Goal: Transaction & Acquisition: Purchase product/service

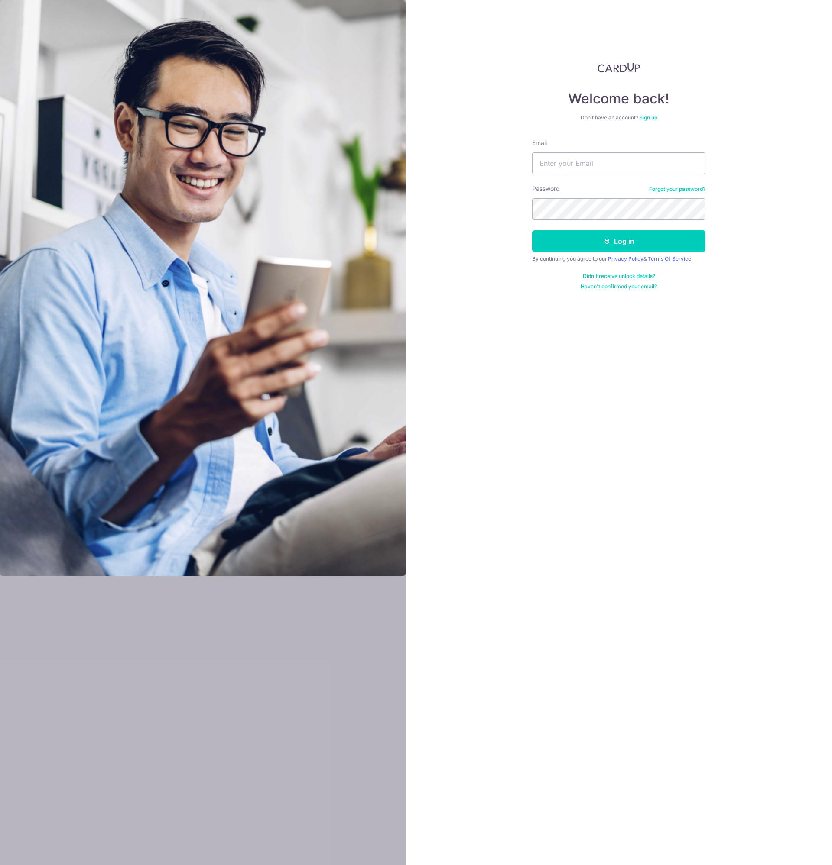
type input "[EMAIL_ADDRESS][DOMAIN_NAME]"
click at [532, 230] on button "Log in" at bounding box center [618, 241] width 173 height 22
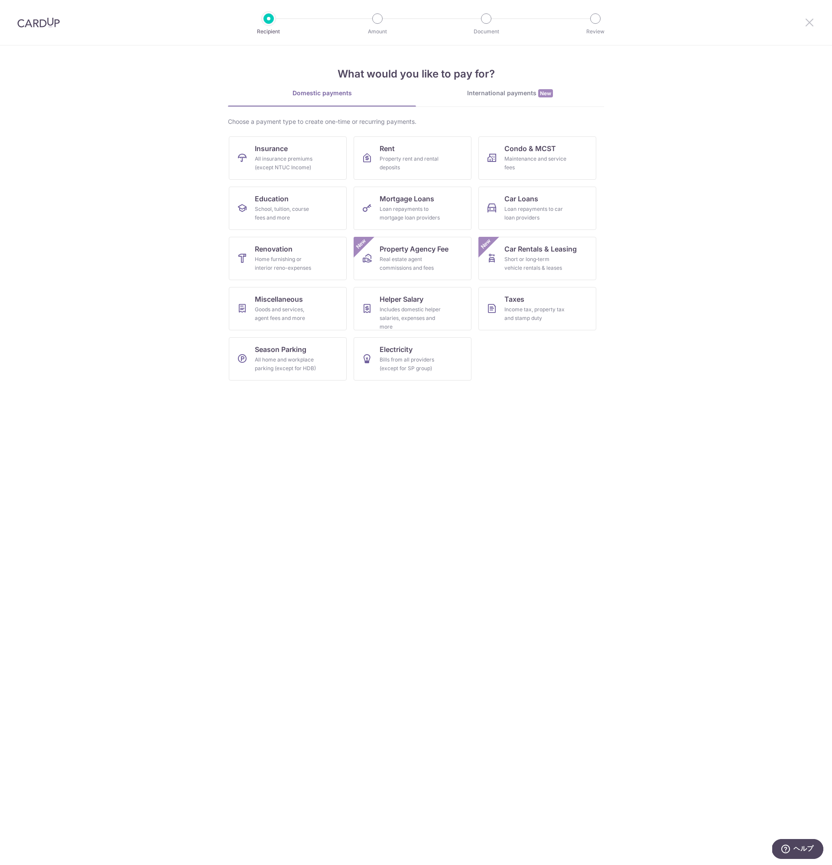
click at [811, 25] on icon at bounding box center [809, 22] width 10 height 11
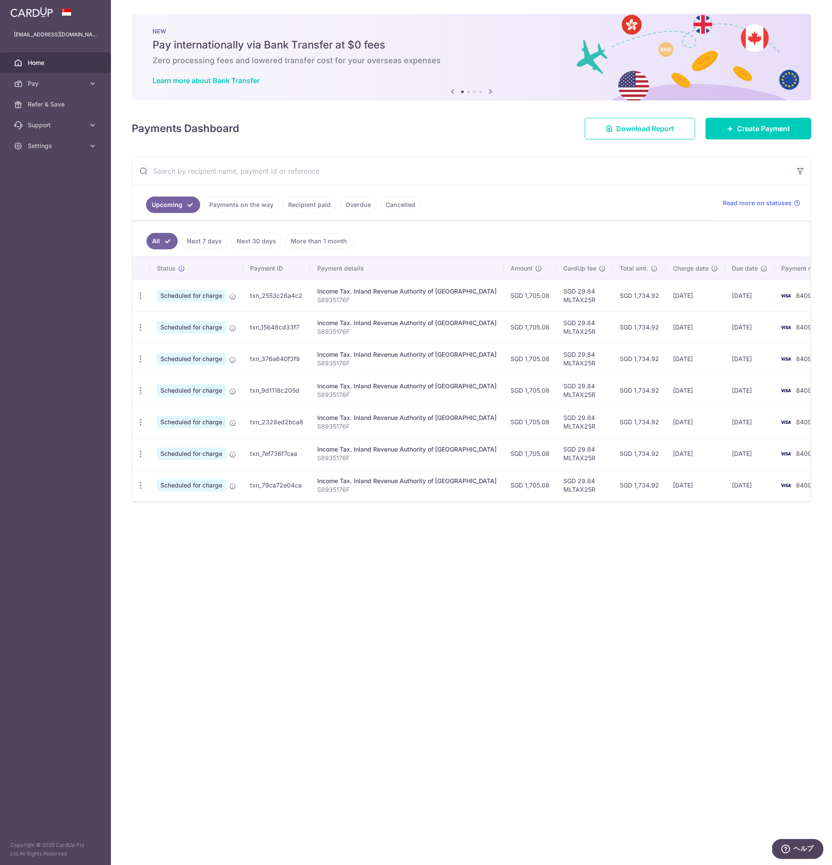
click at [313, 209] on link "Recipient paid" at bounding box center [309, 205] width 54 height 16
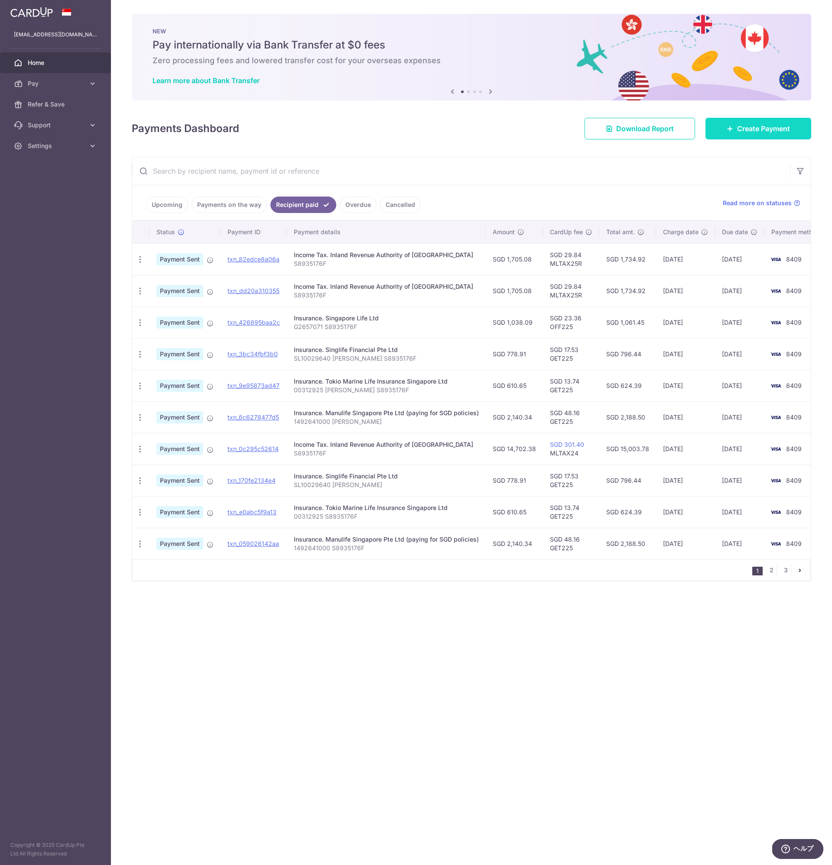
click at [744, 132] on span "Create Payment" at bounding box center [763, 128] width 53 height 10
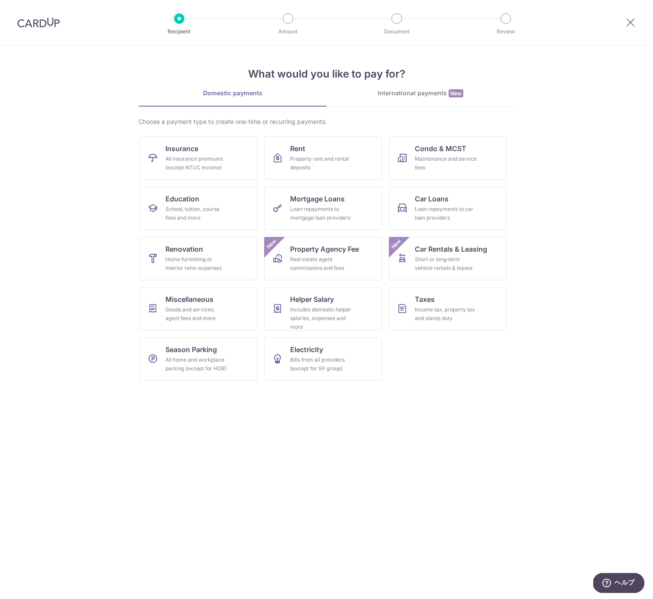
click at [636, 25] on div at bounding box center [630, 22] width 45 height 45
click at [633, 23] on icon at bounding box center [630, 22] width 10 height 11
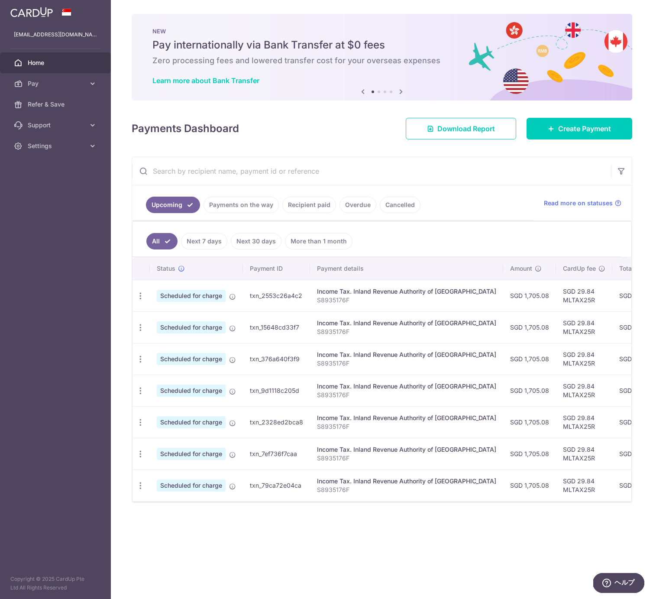
click at [302, 204] on link "Recipient paid" at bounding box center [309, 205] width 54 height 16
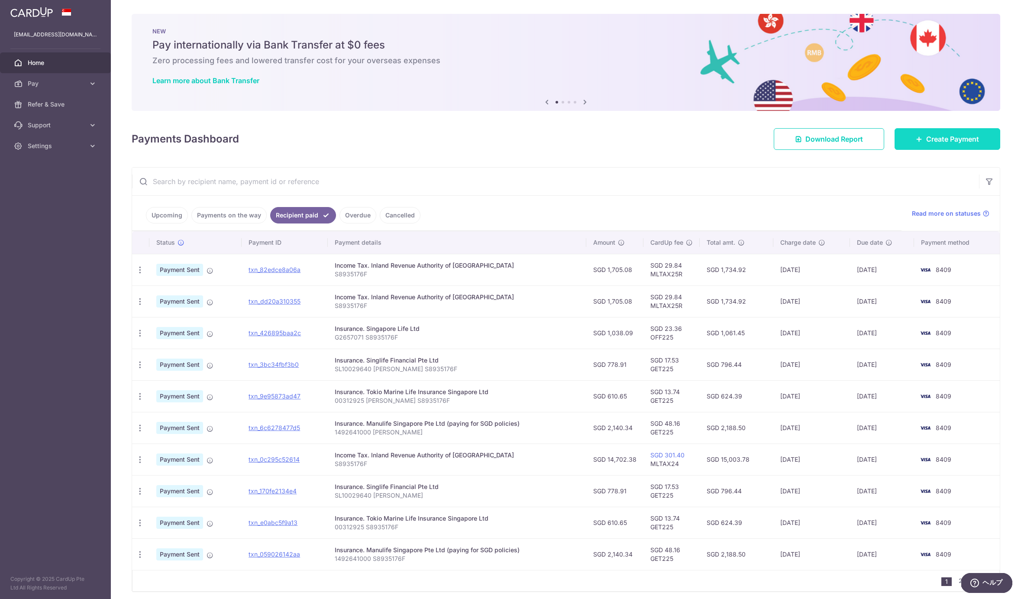
click at [831, 138] on span "Create Payment" at bounding box center [952, 139] width 53 height 10
click at [424, 335] on p "G2657071 S8935176F" at bounding box center [457, 337] width 245 height 9
click at [210, 428] on icon at bounding box center [210, 428] width 7 height 7
click at [139, 430] on icon "button" at bounding box center [140, 428] width 9 height 9
click at [141, 429] on icon "button" at bounding box center [140, 428] width 9 height 9
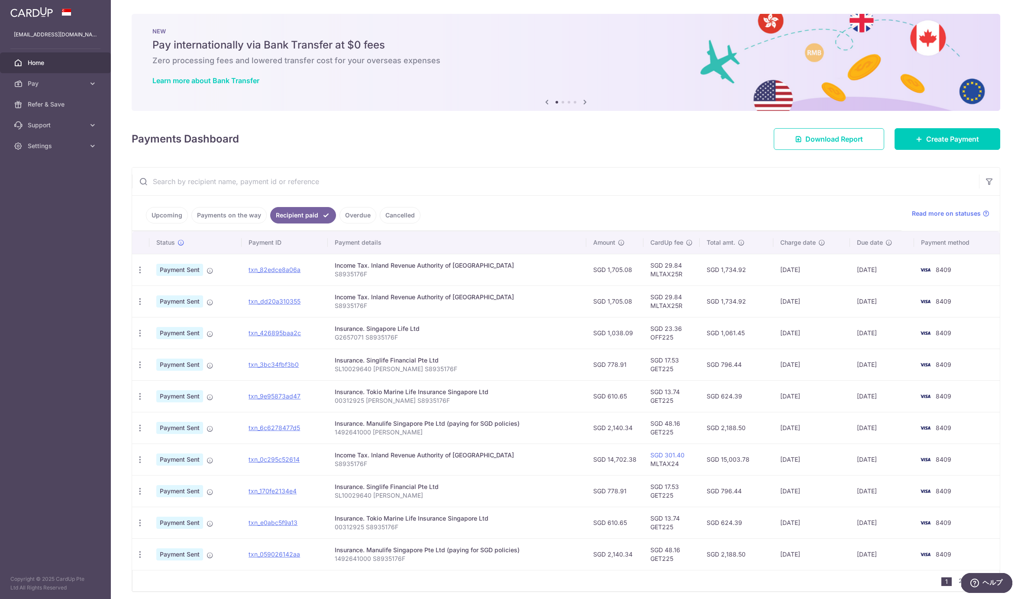
click at [183, 428] on span "Payment Sent" at bounding box center [179, 428] width 47 height 12
click at [218, 427] on td "Payment Sent" at bounding box center [195, 428] width 92 height 32
click at [210, 427] on icon at bounding box center [210, 428] width 7 height 7
click at [225, 429] on td "Payment Sent" at bounding box center [195, 428] width 92 height 32
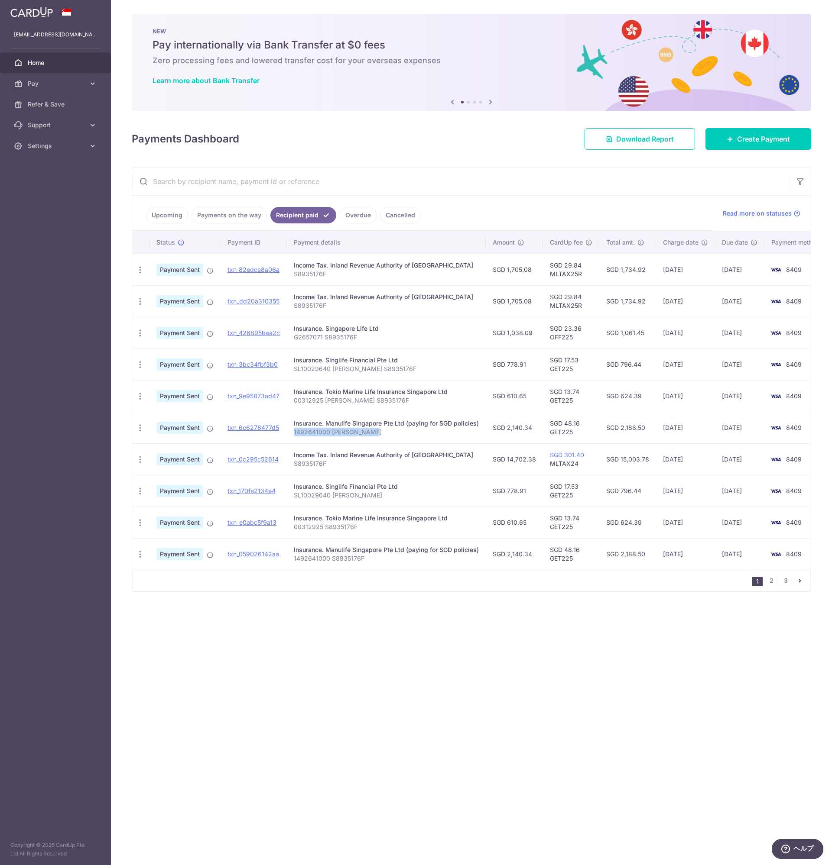
drag, startPoint x: 379, startPoint y: 433, endPoint x: 293, endPoint y: 430, distance: 85.4
click at [294, 430] on p "1492641000 Tan Jian Hao" at bounding box center [386, 432] width 185 height 9
copy p "1492641000 Tan Jian Hao"
click at [159, 213] on link "Upcoming" at bounding box center [167, 215] width 42 height 16
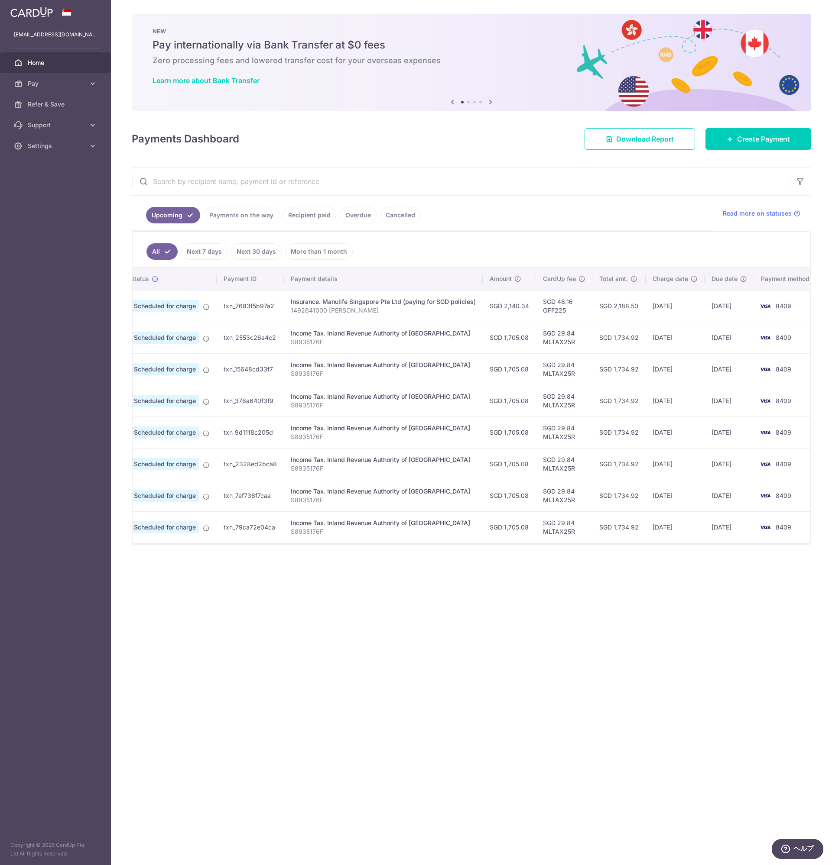
scroll to position [0, 29]
click at [306, 216] on link "Recipient paid" at bounding box center [309, 215] width 54 height 16
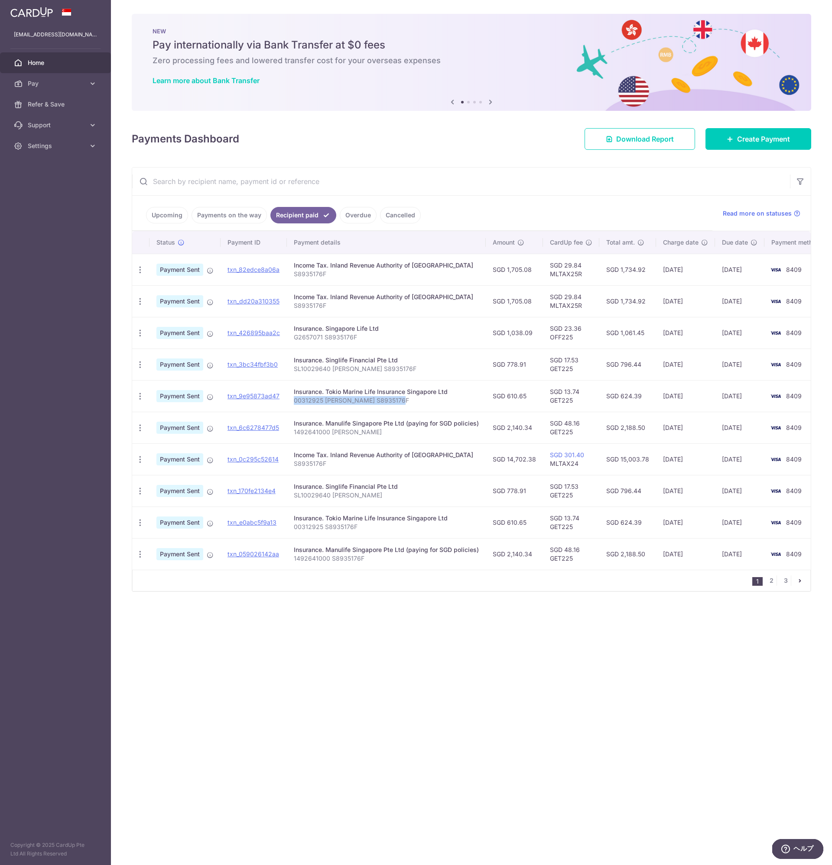
drag, startPoint x: 401, startPoint y: 398, endPoint x: 292, endPoint y: 402, distance: 109.2
click at [292, 402] on td "Insurance. Tokio Marine Life Insurance Singapore Ltd 00312925 Tan Jian Hao S893…" at bounding box center [386, 396] width 199 height 32
copy p "00312925 Tan Jian Hao S8935176F"
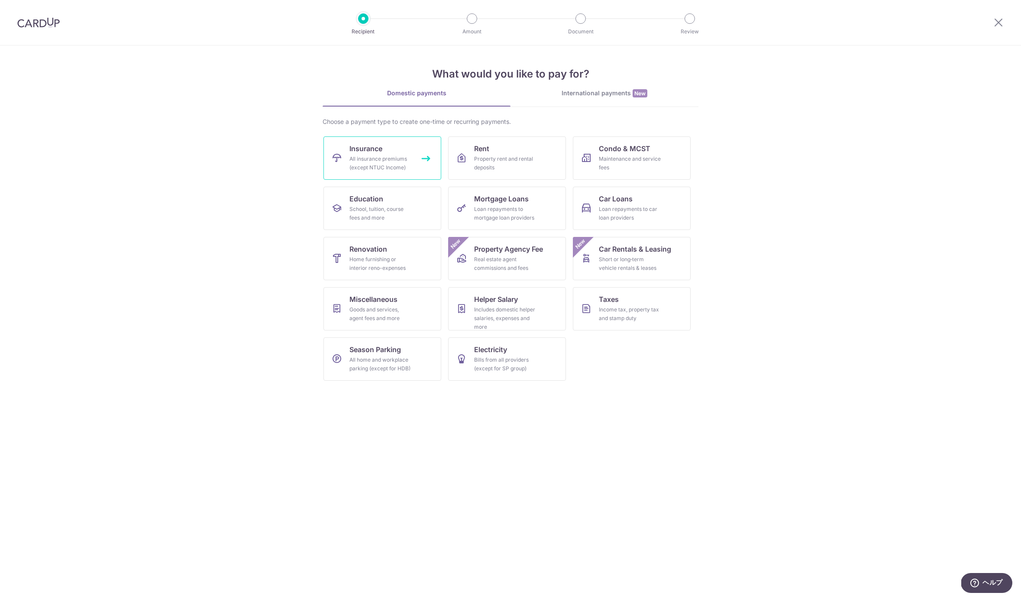
click at [383, 166] on div "All insurance premiums (except NTUC Income)" at bounding box center [381, 163] width 62 height 17
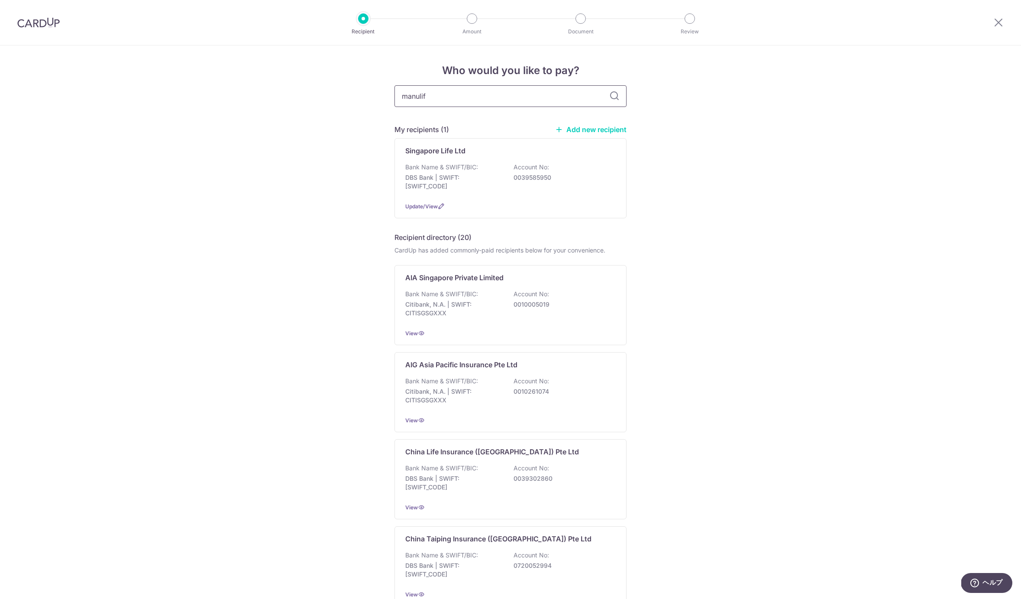
type input "manulife"
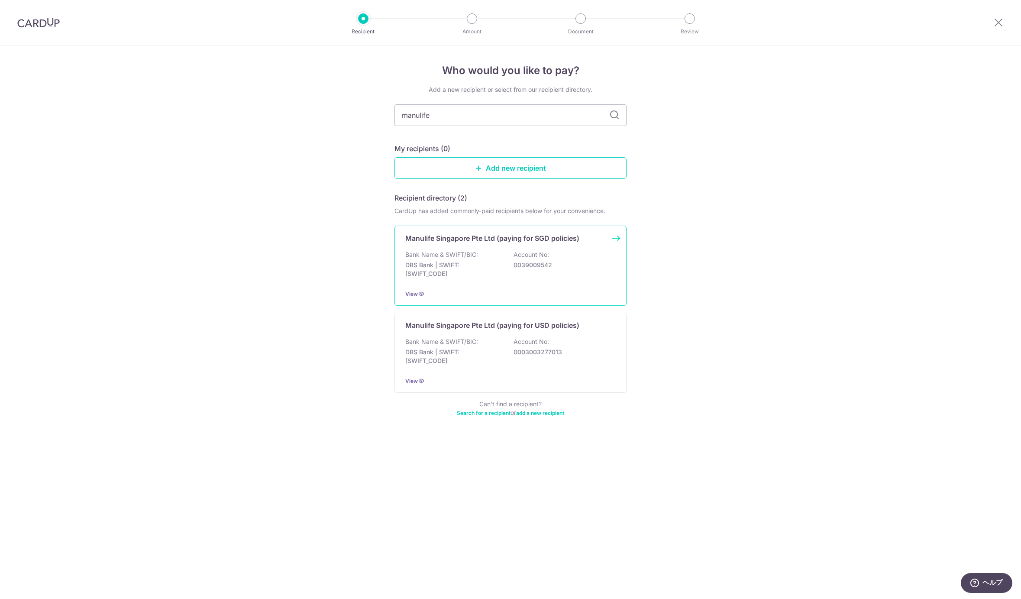
click at [595, 256] on div "Bank Name & SWIFT/BIC: DBS Bank | SWIFT: DBSSSGSGXXX Account No: 0039009542" at bounding box center [510, 266] width 210 height 32
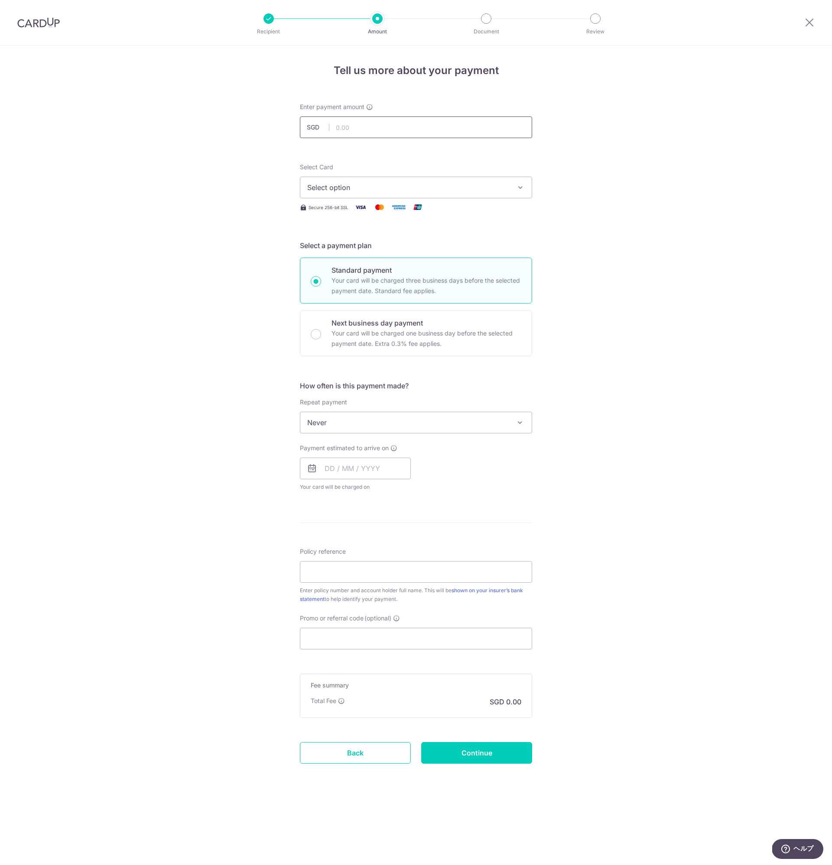
click at [372, 126] on input "text" at bounding box center [416, 128] width 232 height 22
type input "2,140.34"
click at [346, 183] on span "Select option" at bounding box center [408, 187] width 202 height 10
click at [365, 245] on span "**** 8409" at bounding box center [415, 249] width 217 height 10
click at [333, 466] on input "text" at bounding box center [355, 469] width 111 height 22
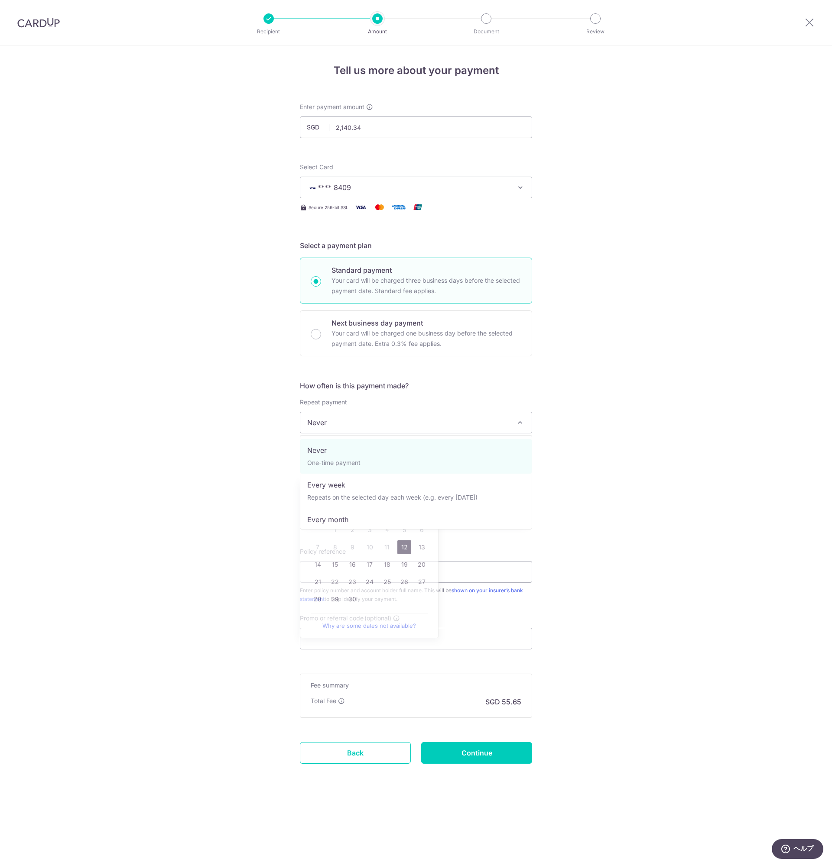
click at [340, 424] on span "Never" at bounding box center [415, 422] width 231 height 21
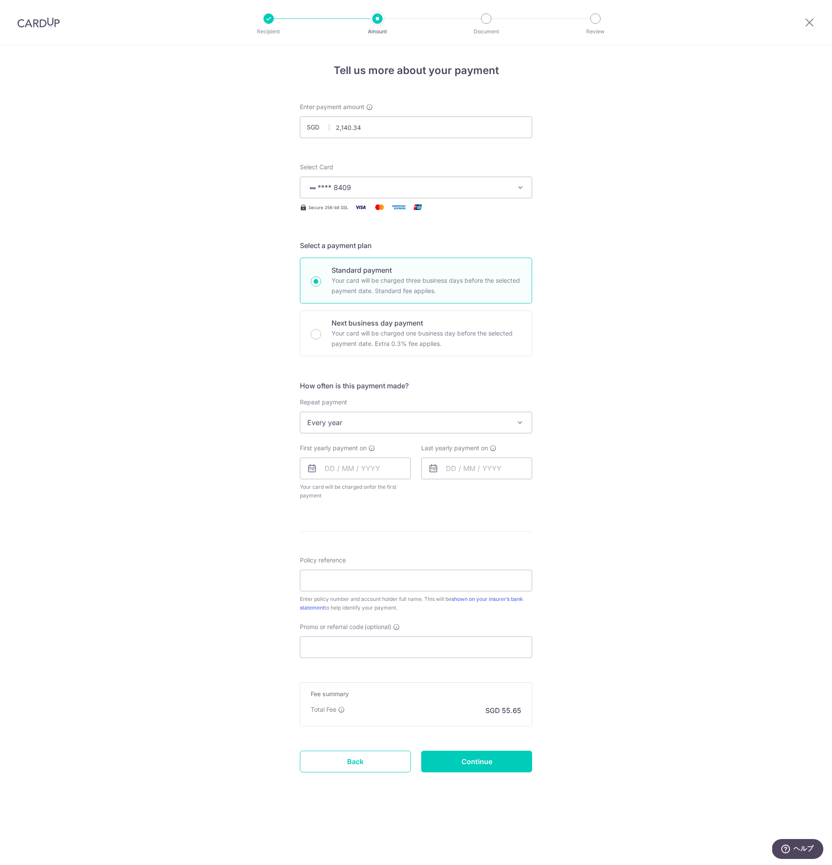
click at [458, 418] on span "Every year" at bounding box center [415, 422] width 231 height 21
select select "1"
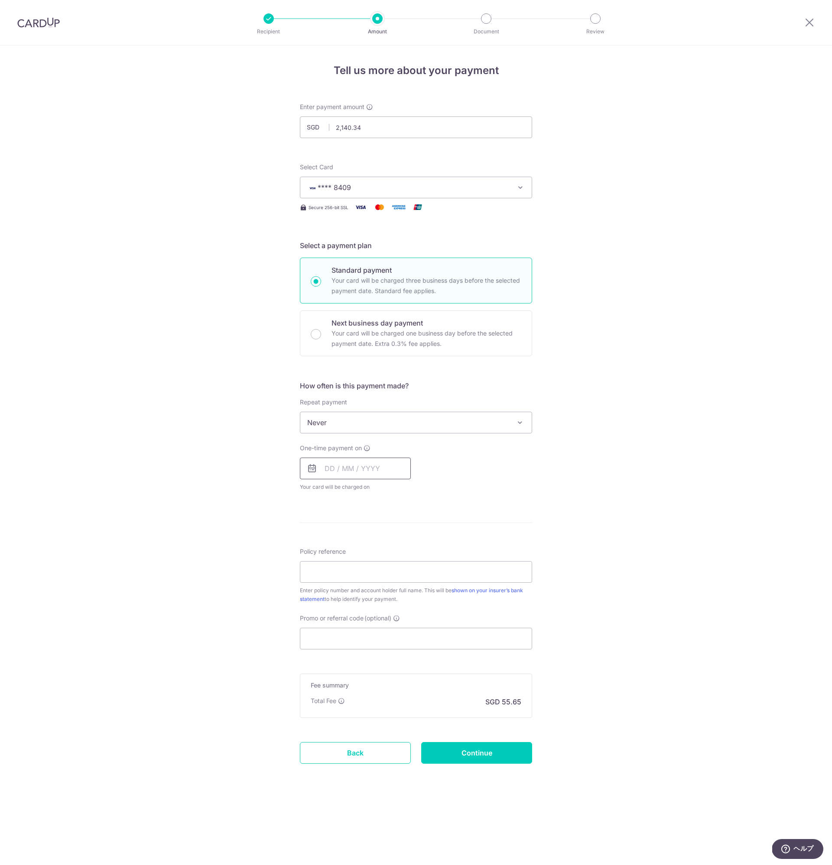
click at [331, 469] on input "text" at bounding box center [355, 469] width 111 height 22
click at [408, 548] on link "12" at bounding box center [404, 548] width 14 height 14
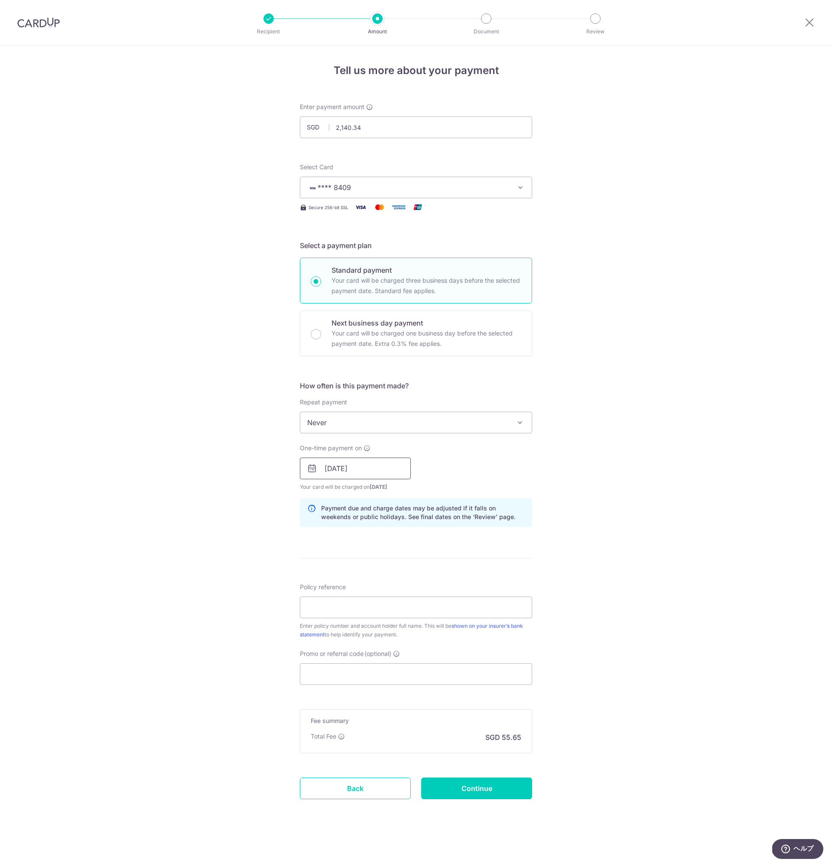
click at [333, 471] on input "12/09/2025" at bounding box center [355, 469] width 111 height 22
click at [338, 565] on link "15" at bounding box center [335, 565] width 14 height 14
type input "[DATE]"
click at [450, 471] on div "One-time payment on 15/09/2025 Prev Next Sep Oct Nov Dec 2025 2026 2027 2028 20…" at bounding box center [416, 468] width 243 height 48
click at [344, 599] on input "Policy reference" at bounding box center [416, 608] width 232 height 22
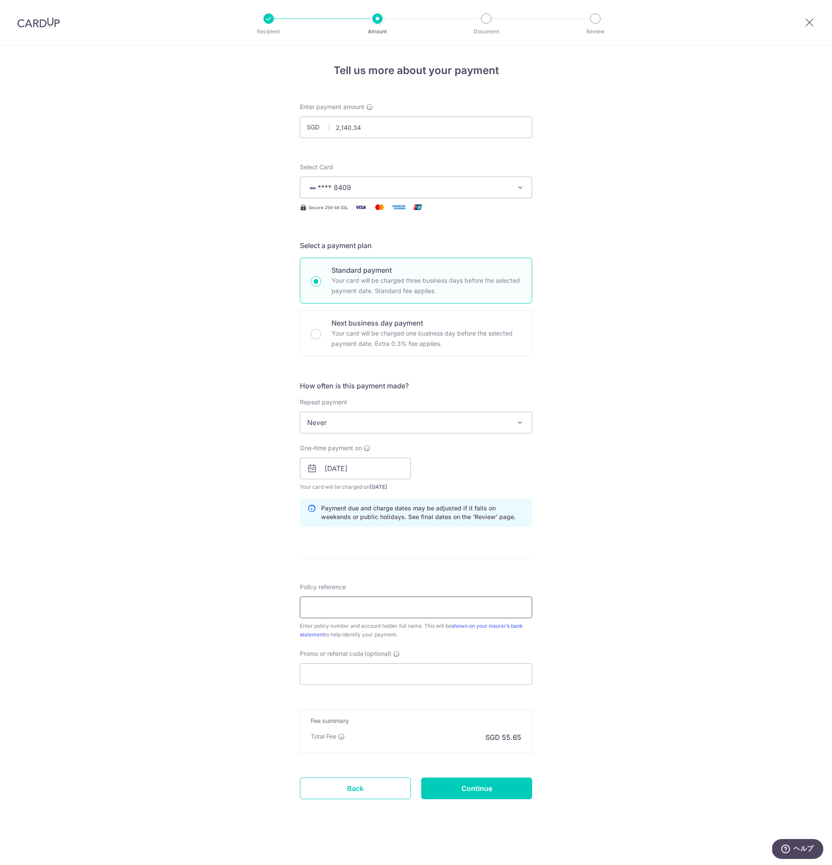
click at [370, 599] on input "Policy reference" at bounding box center [416, 608] width 232 height 22
paste input "1492641000 [PERSON_NAME]"
type input "1492641000 [PERSON_NAME]"
click at [405, 599] on input "Promo or referral code (optional)" at bounding box center [416, 674] width 232 height 22
click at [383, 599] on input "Promo or referral code (optional)" at bounding box center [416, 674] width 232 height 22
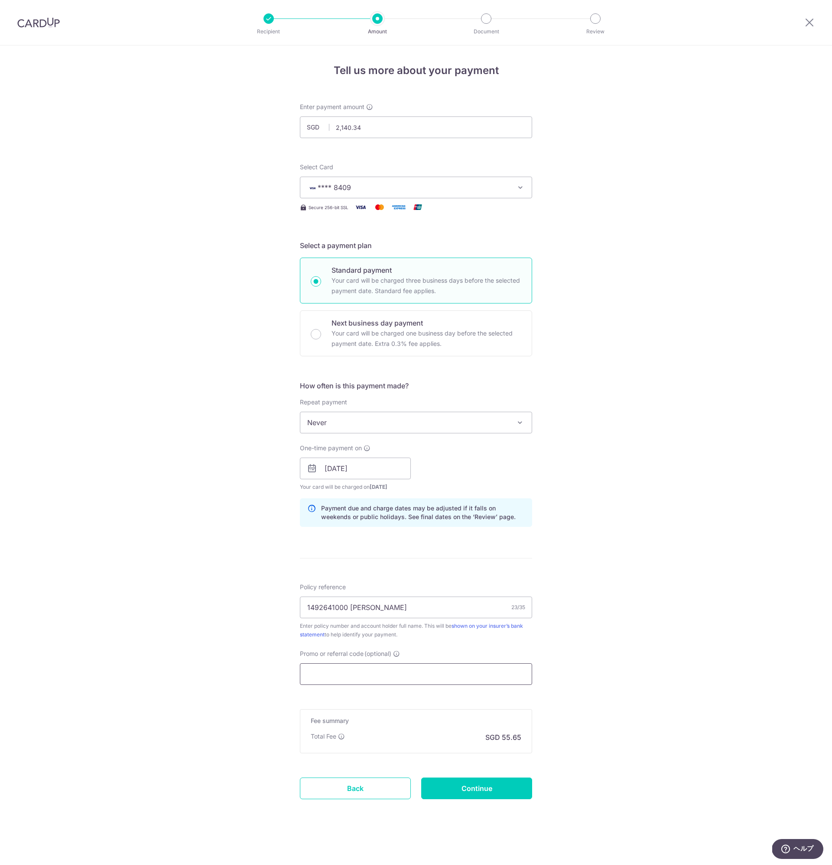
click at [382, 599] on input "Promo or referral code (optional)" at bounding box center [416, 674] width 232 height 22
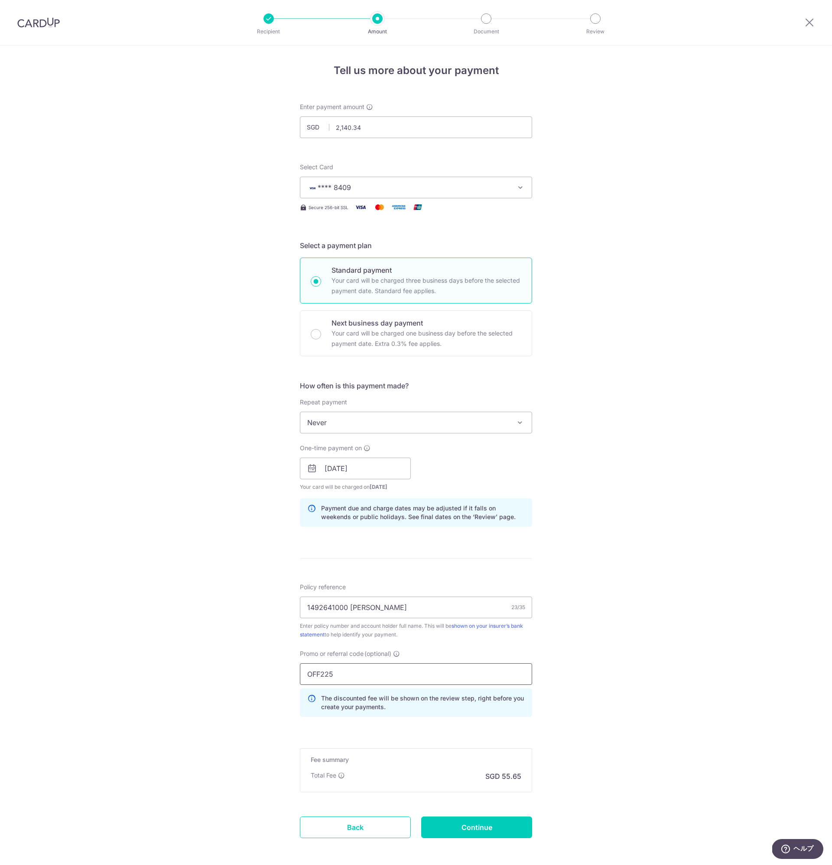
type input "OFF225"
click at [587, 599] on div "Tell us more about your payment Enter payment amount SGD 2,140.34 2140.34 Selec…" at bounding box center [416, 474] width 832 height 858
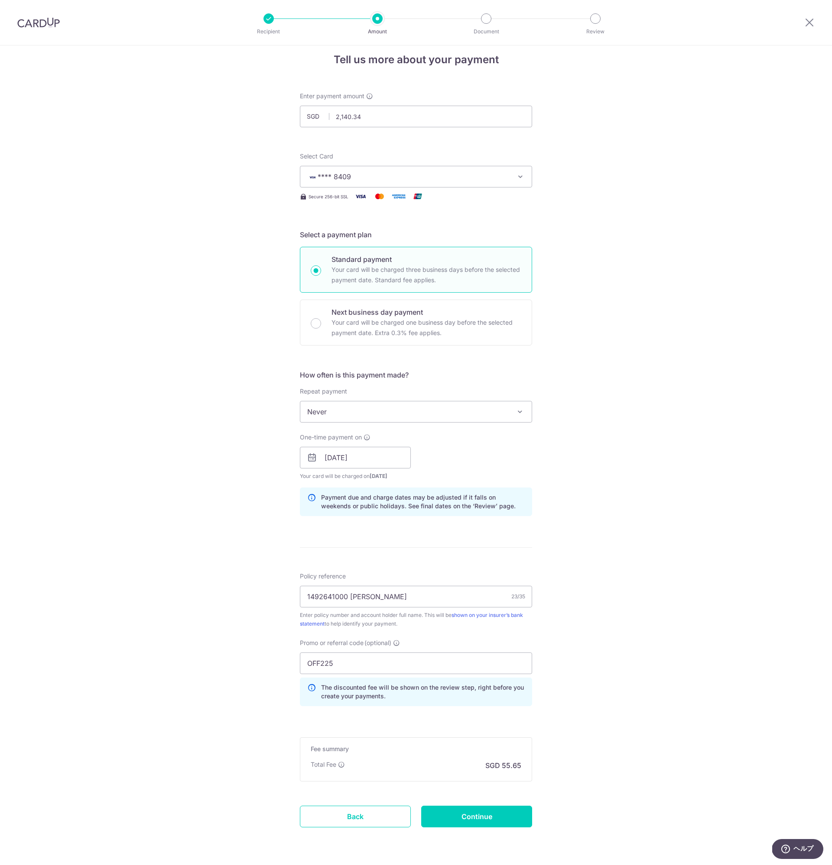
scroll to position [38, 0]
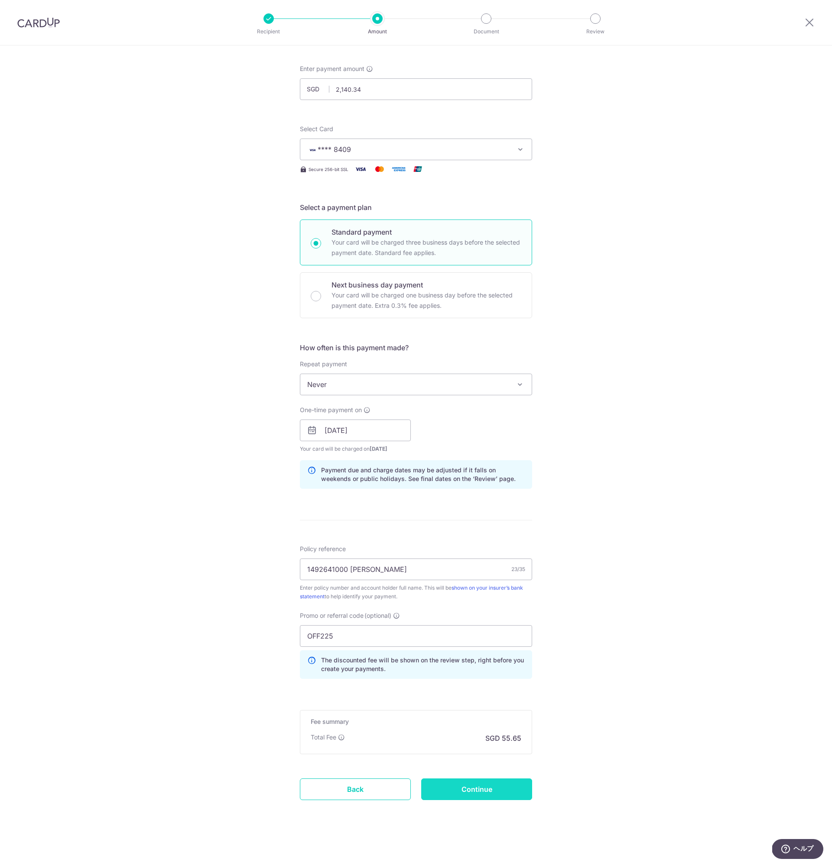
click at [500, 599] on input "Continue" at bounding box center [476, 790] width 111 height 22
type input "Create Schedule"
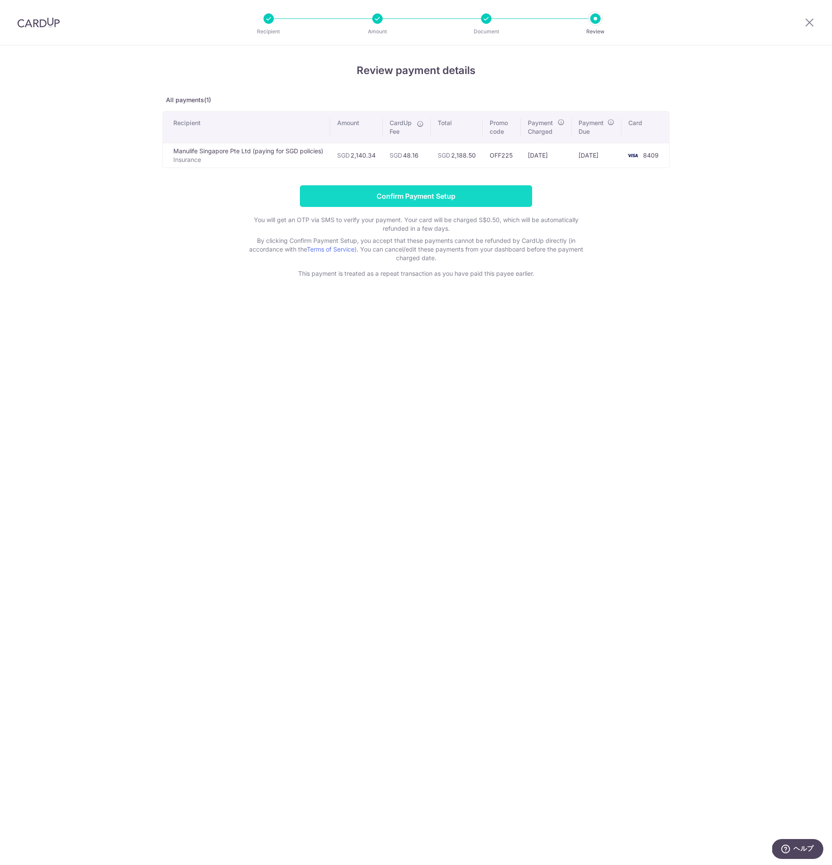
click at [466, 197] on input "Confirm Payment Setup" at bounding box center [416, 196] width 232 height 22
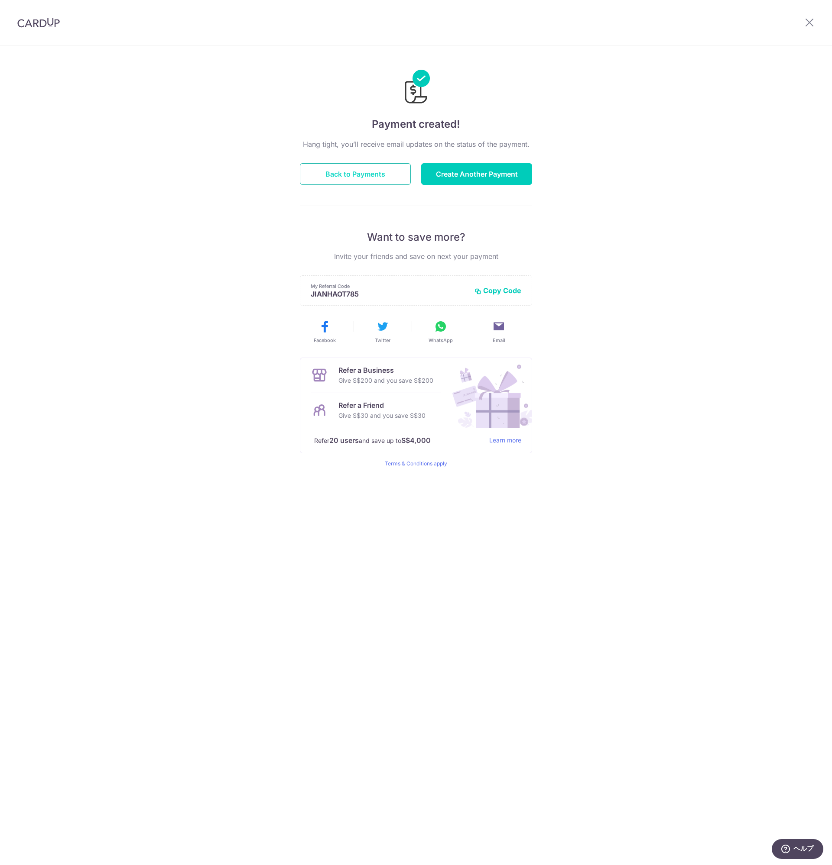
click at [360, 165] on button "Back to Payments" at bounding box center [355, 174] width 111 height 22
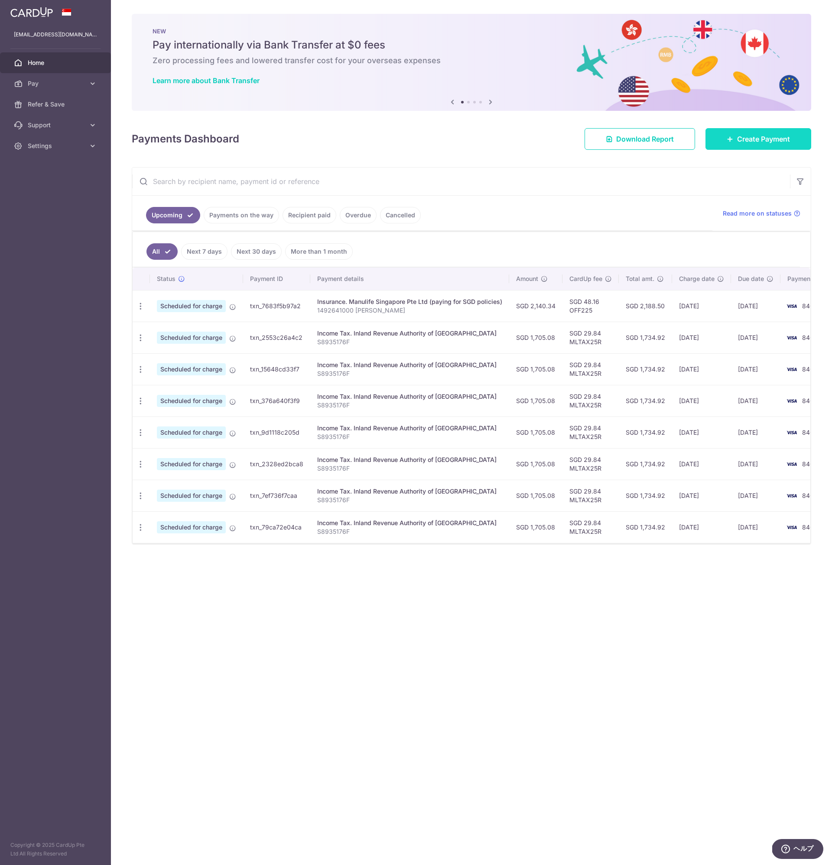
click at [769, 138] on span "Create Payment" at bounding box center [763, 139] width 53 height 10
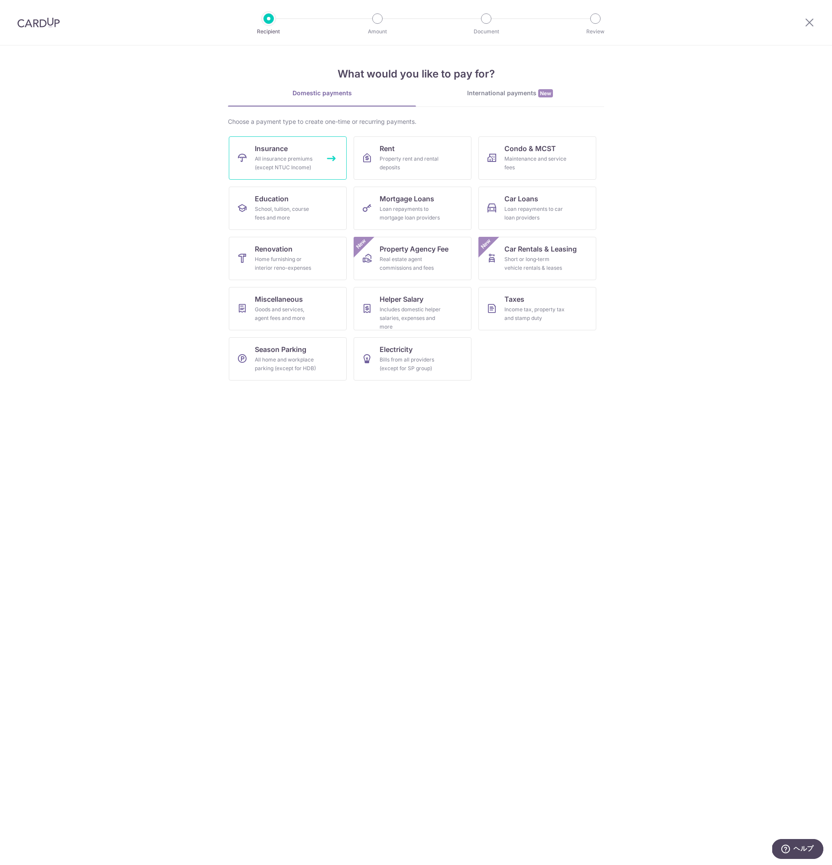
click at [299, 158] on div "All insurance premiums (except NTUC Income)" at bounding box center [286, 163] width 62 height 17
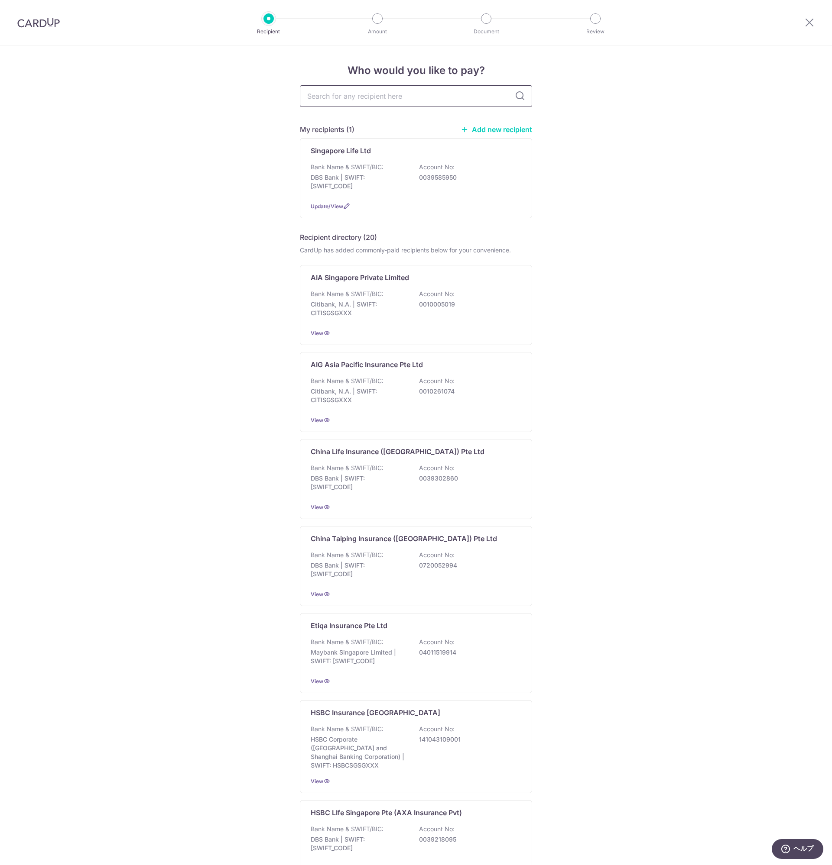
click at [376, 99] on input "text" at bounding box center [416, 96] width 232 height 22
type input "tokio marin"
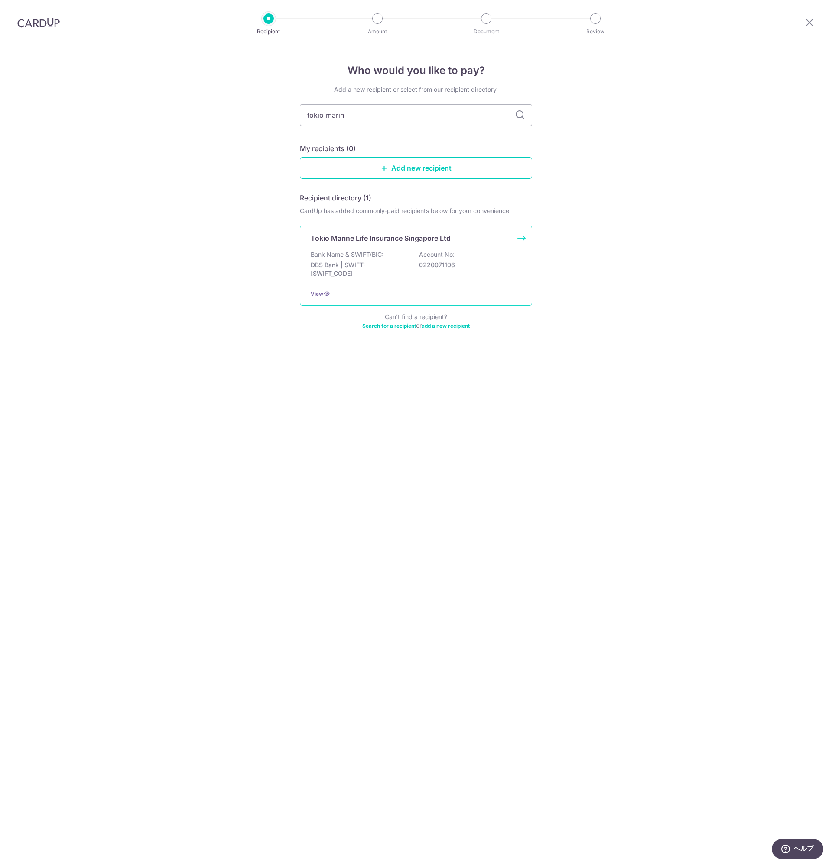
click at [389, 258] on div "Bank Name & SWIFT/BIC: DBS Bank | SWIFT: [SWIFT_CODE] Account No: 0220071106" at bounding box center [416, 266] width 210 height 32
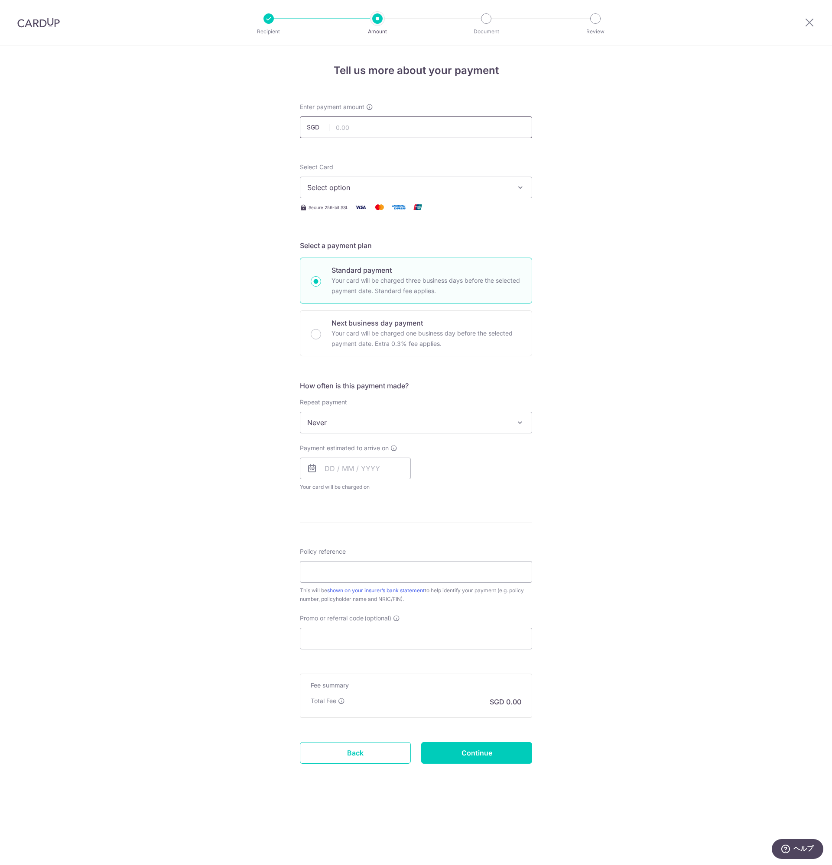
click at [355, 129] on input "text" at bounding box center [416, 128] width 232 height 22
type input "610.65"
click at [358, 188] on span "Select option" at bounding box center [408, 187] width 202 height 10
click at [370, 249] on span "**** 8409" at bounding box center [415, 249] width 217 height 10
click at [332, 470] on input "text" at bounding box center [355, 469] width 111 height 22
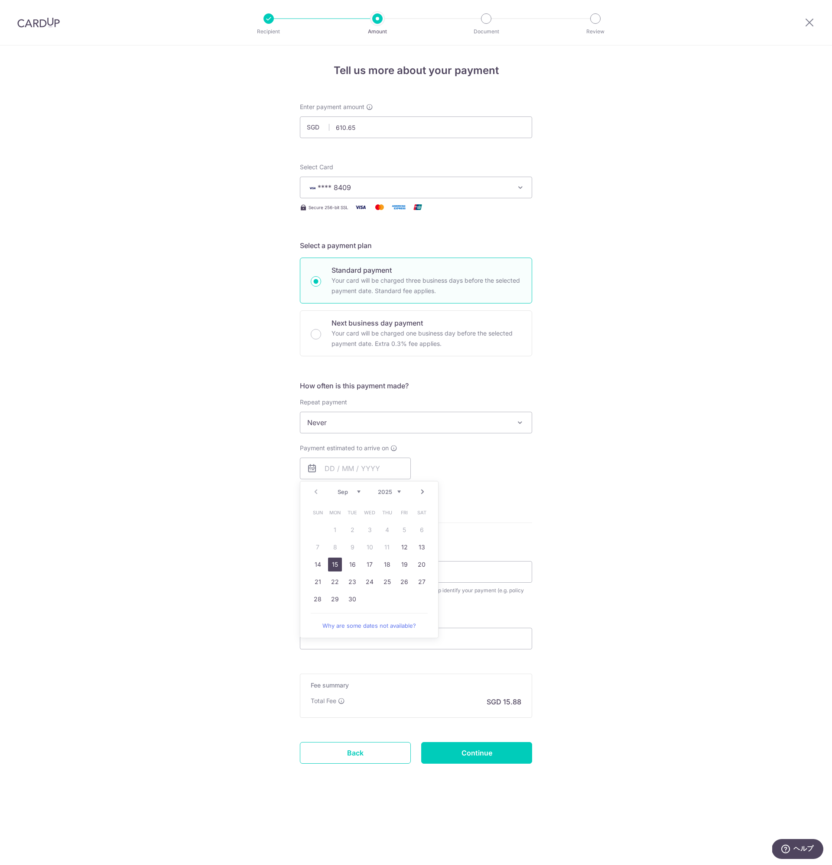
click at [334, 563] on link "15" at bounding box center [335, 565] width 14 height 14
type input "[DATE]"
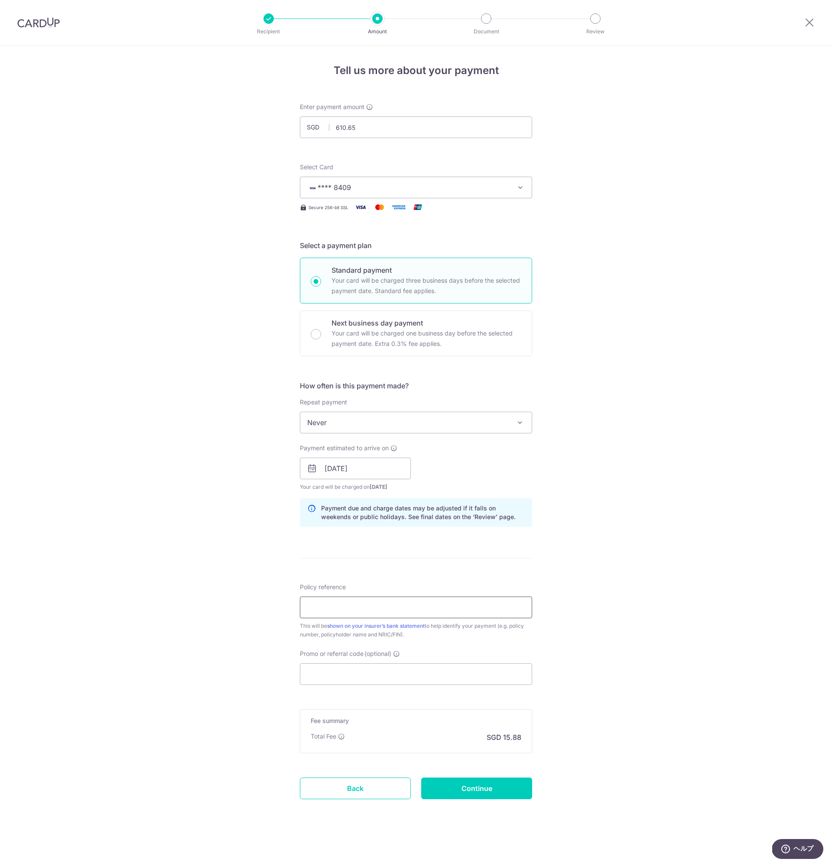
click at [363, 608] on input "Policy reference" at bounding box center [416, 608] width 232 height 22
paste input "00312925 [PERSON_NAME] S8935176F"
type input "00312925 [PERSON_NAME] S8935176F"
click at [362, 676] on input "Promo or referral code (optional)" at bounding box center [416, 674] width 232 height 22
type input "G"
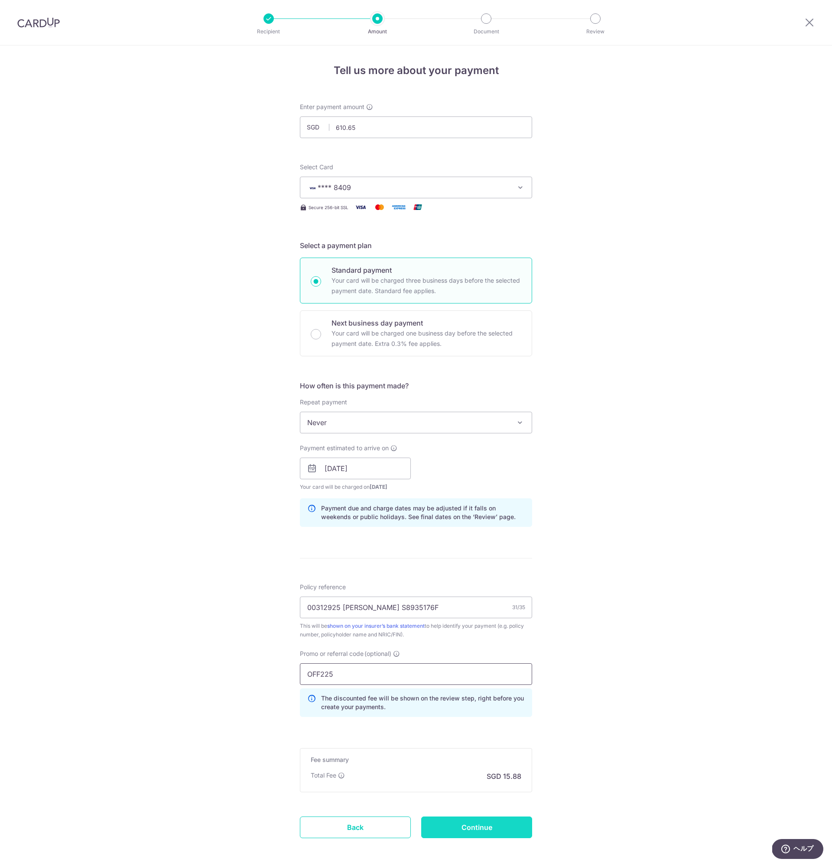
type input "OFF225"
click at [493, 828] on input "Continue" at bounding box center [476, 828] width 111 height 22
type input "Create Schedule"
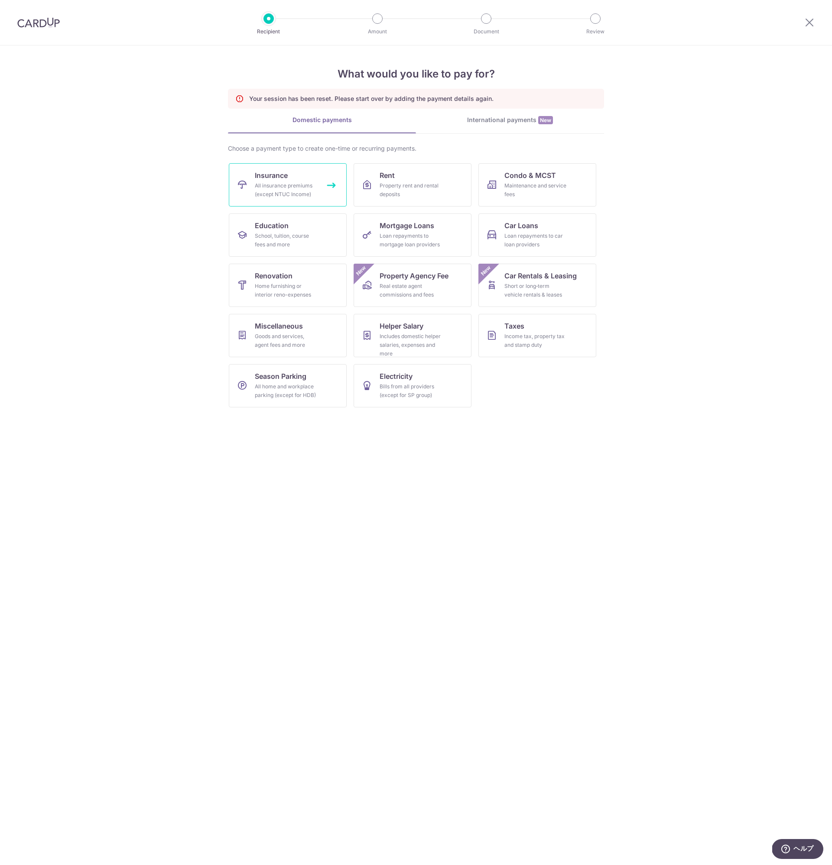
click at [301, 187] on div "All insurance premiums (except NTUC Income)" at bounding box center [286, 189] width 62 height 17
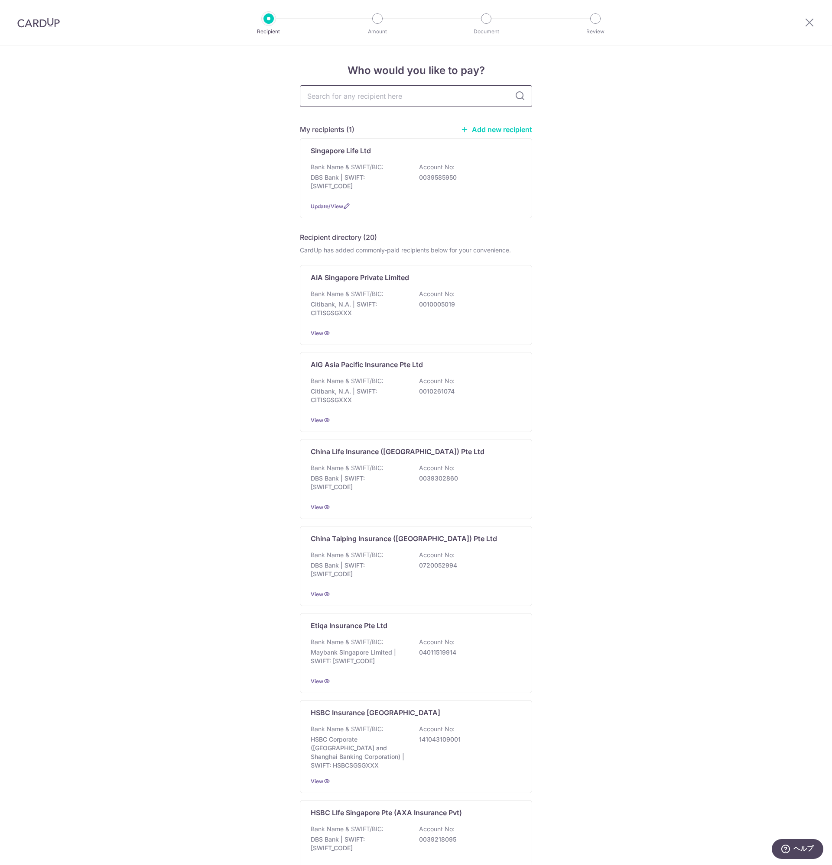
click at [354, 100] on input "text" at bounding box center [416, 96] width 232 height 22
type input "tokio marine"
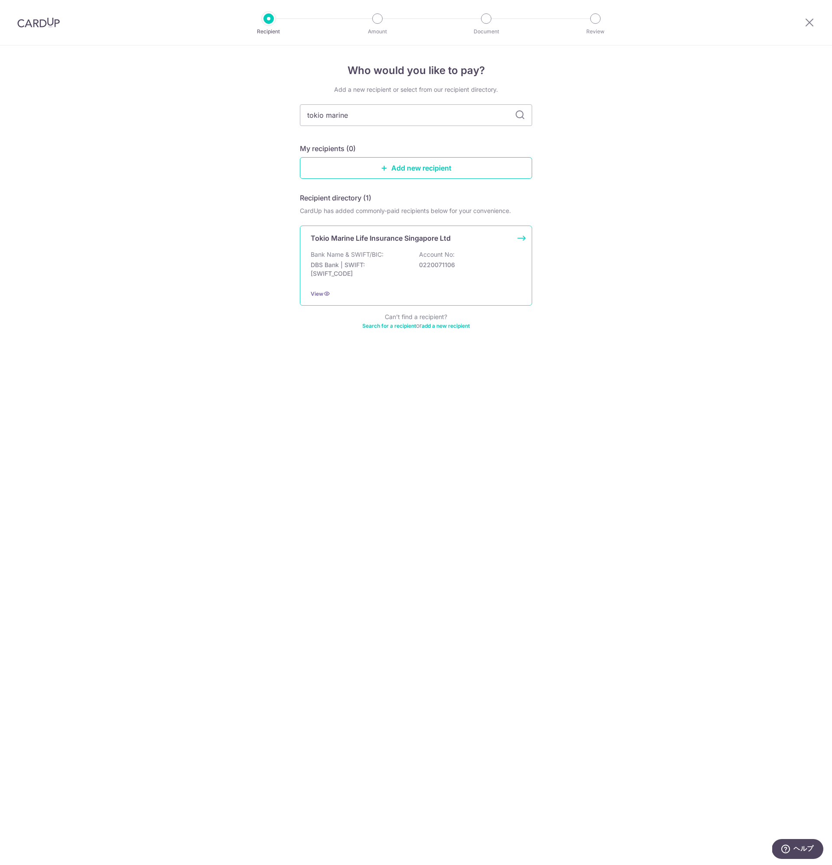
click at [371, 260] on div "Bank Name & SWIFT/BIC: DBS Bank | SWIFT: [SWIFT_CODE] Account No: 0220071106" at bounding box center [416, 266] width 210 height 32
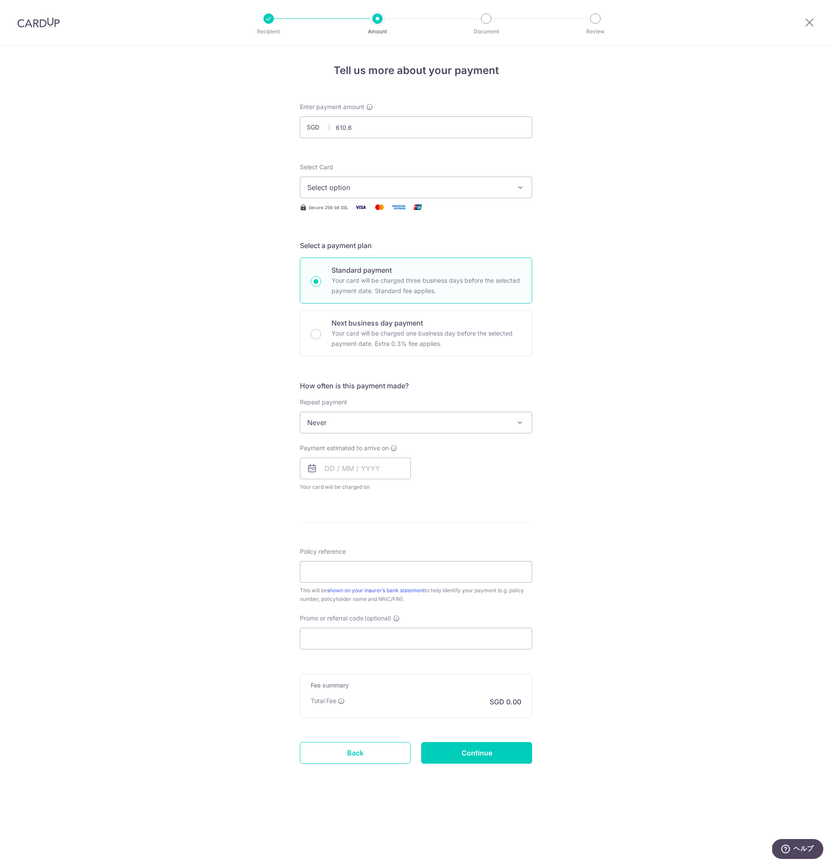
type input "610.65"
click at [351, 181] on button "Select option" at bounding box center [416, 188] width 232 height 22
click at [355, 248] on span "**** 8409" at bounding box center [344, 249] width 33 height 10
click at [331, 472] on input "text" at bounding box center [355, 469] width 111 height 22
click at [337, 563] on link "15" at bounding box center [335, 565] width 14 height 14
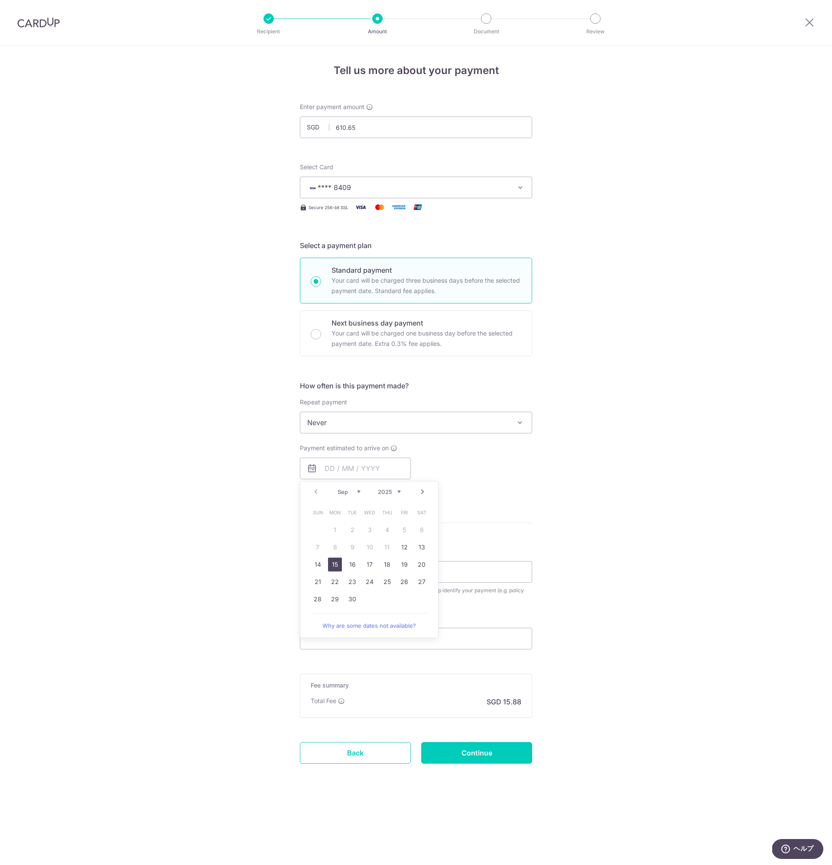
type input "[DATE]"
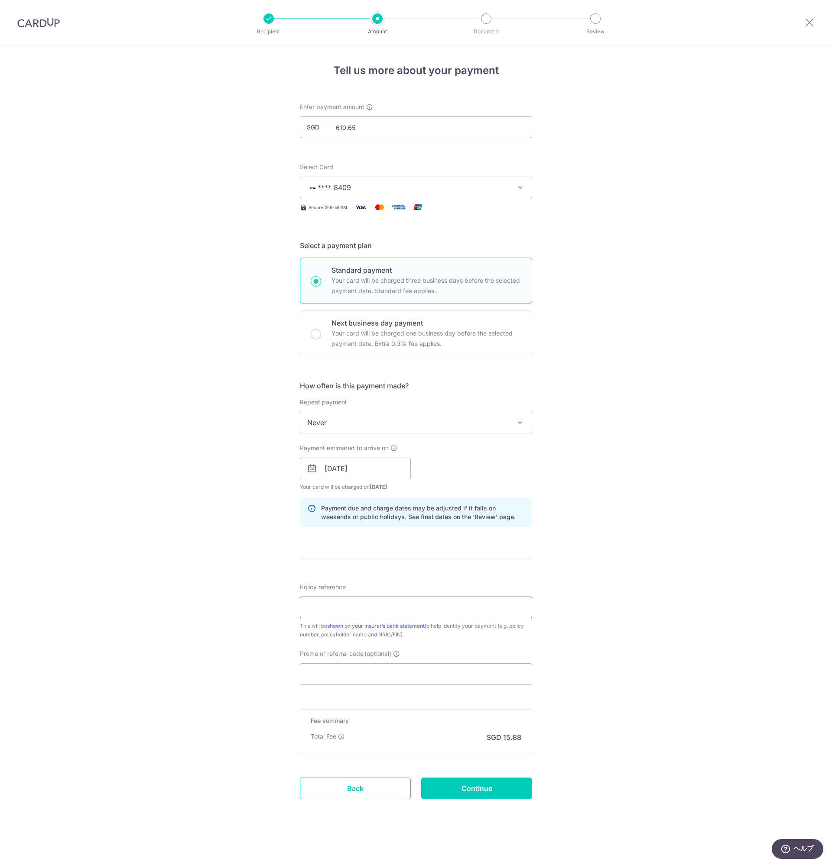
click at [365, 602] on input "Policy reference" at bounding box center [416, 608] width 232 height 22
paste input "00312925 [PERSON_NAME] S8935176F"
type input "00312925 [PERSON_NAME] S8935176F"
click at [404, 676] on input "Promo or referral code (optional)" at bounding box center [416, 674] width 232 height 22
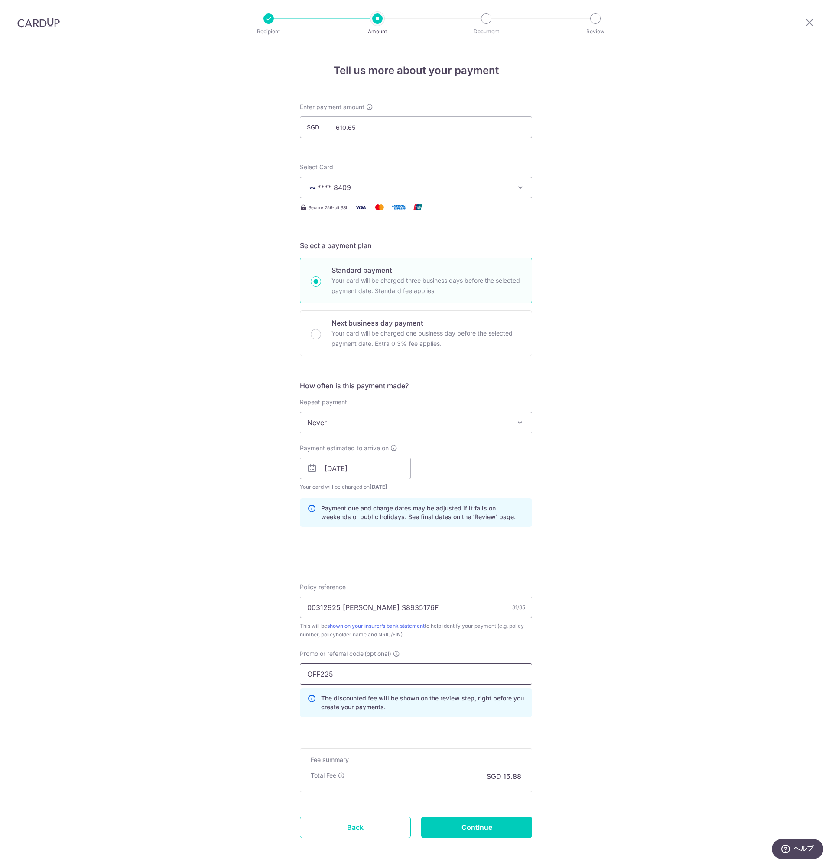
type input "OFF225"
click at [213, 649] on div "Tell us more about your payment Enter payment amount SGD 610.65 610.65 Select C…" at bounding box center [416, 474] width 832 height 858
click at [466, 825] on input "Continue" at bounding box center [476, 828] width 111 height 22
type input "Create Schedule"
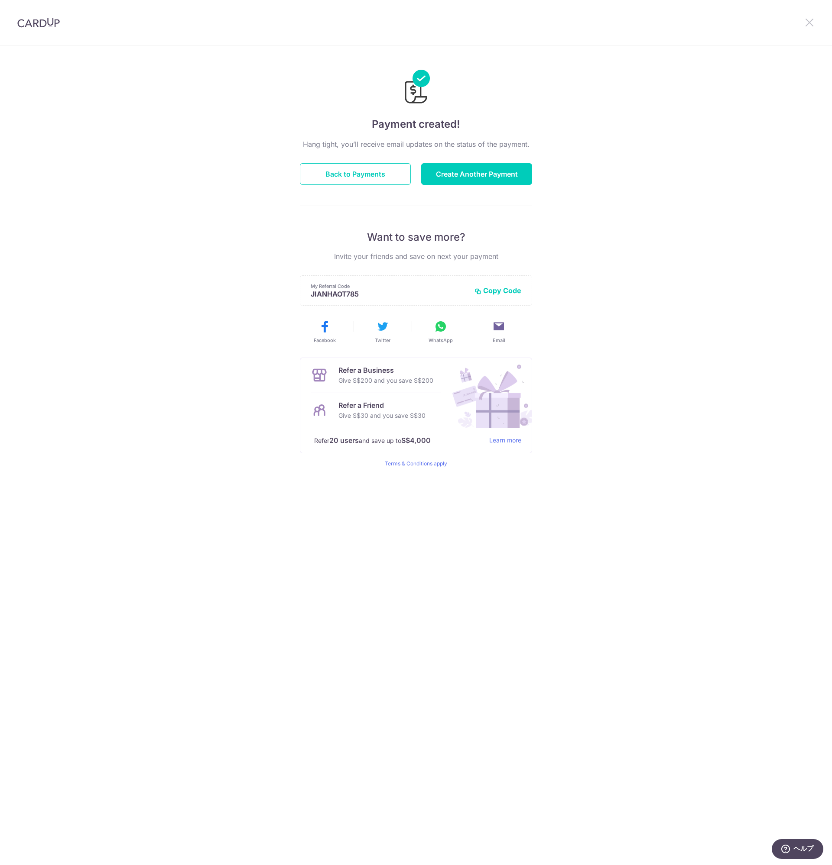
click at [810, 17] on icon at bounding box center [809, 22] width 10 height 11
